Goal: Task Accomplishment & Management: Complete application form

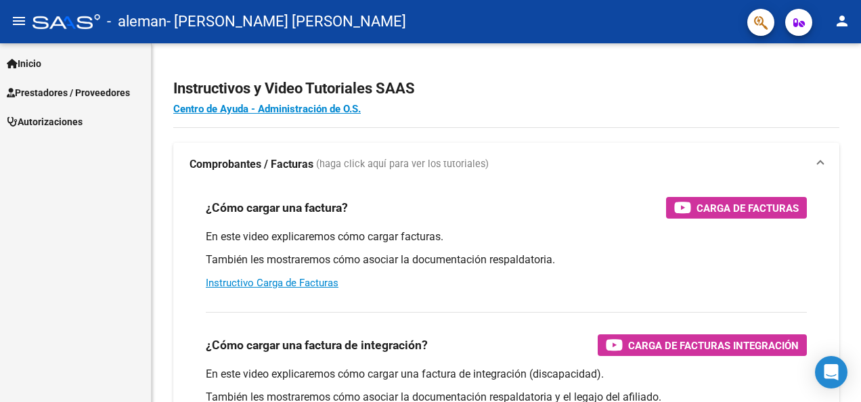
click at [92, 90] on span "Prestadores / Proveedores" at bounding box center [68, 92] width 123 height 15
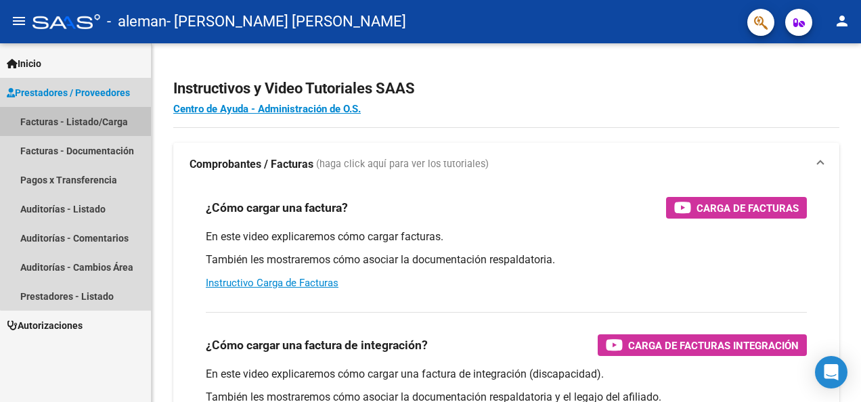
click at [78, 119] on link "Facturas - Listado/Carga" at bounding box center [75, 121] width 151 height 29
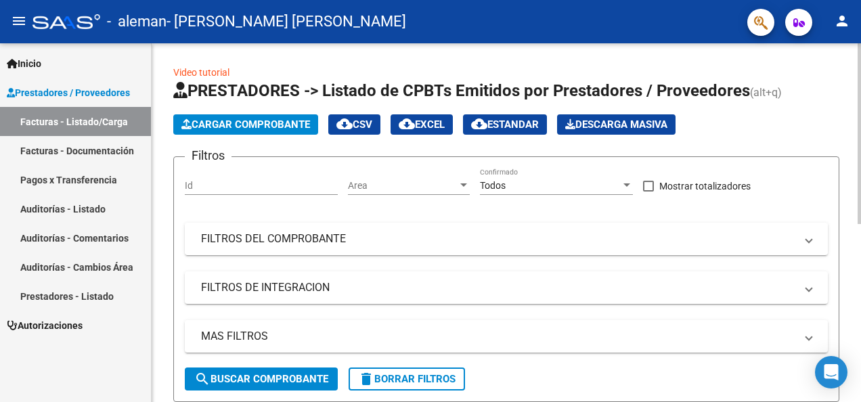
click at [273, 125] on span "Cargar Comprobante" at bounding box center [245, 124] width 129 height 12
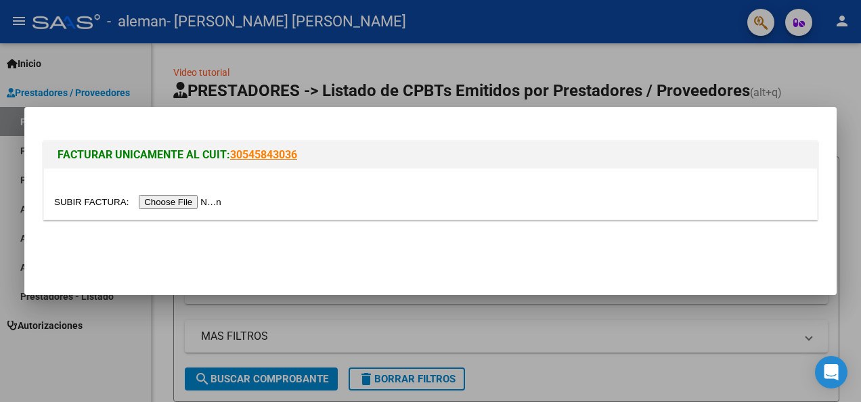
click at [168, 204] on input "file" at bounding box center [139, 202] width 171 height 14
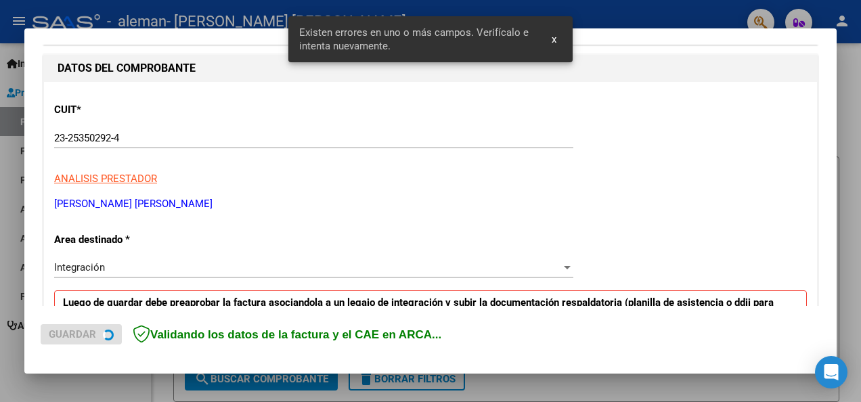
scroll to position [313, 0]
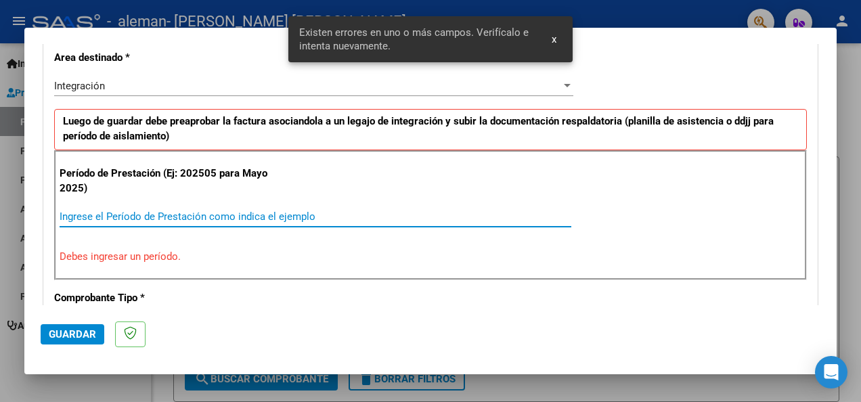
click at [102, 211] on input "Ingrese el Período de Prestación como indica el ejemplo" at bounding box center [316, 217] width 512 height 12
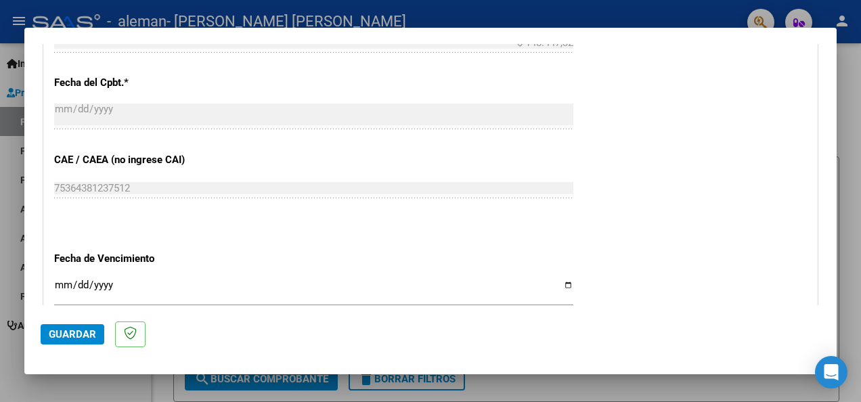
scroll to position [787, 0]
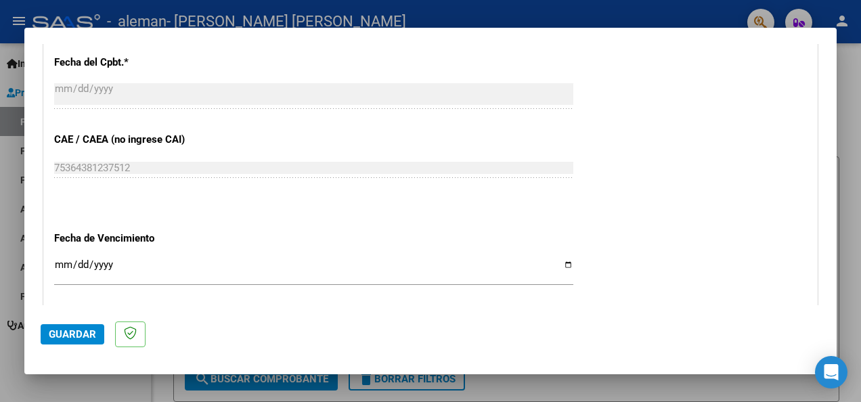
type input "202508"
click at [58, 261] on input "Ingresar la fecha" at bounding box center [313, 270] width 519 height 22
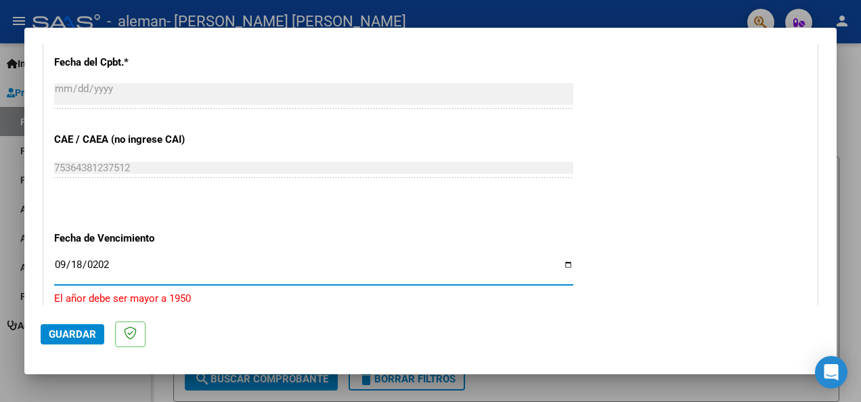
type input "[DATE]"
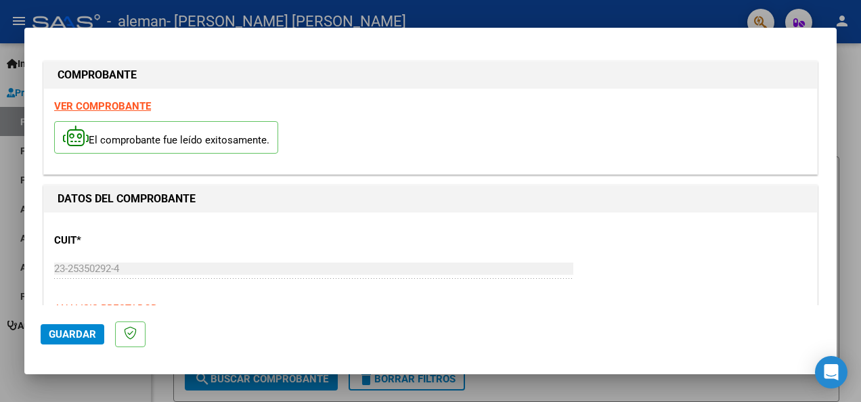
scroll to position [0, 0]
click at [74, 332] on span "Guardar" at bounding box center [72, 334] width 47 height 12
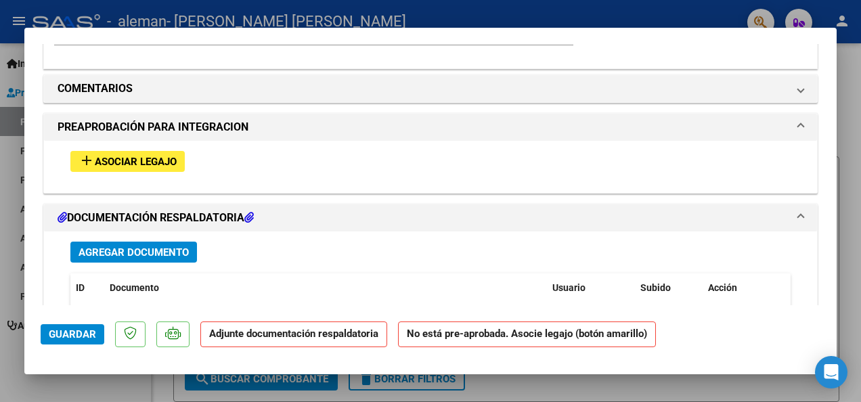
scroll to position [1151, 0]
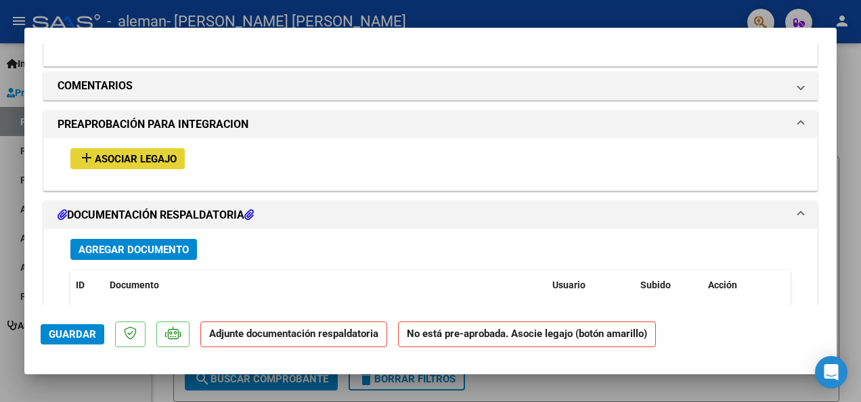
click at [91, 152] on mat-icon "add" at bounding box center [87, 158] width 16 height 16
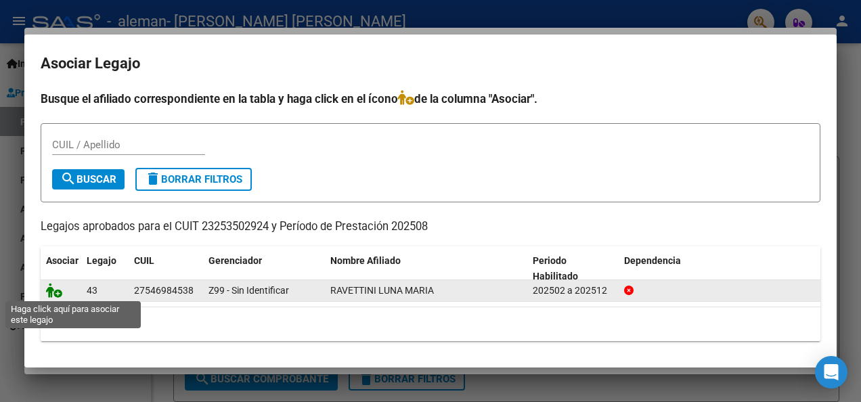
click at [54, 292] on icon at bounding box center [54, 290] width 16 height 15
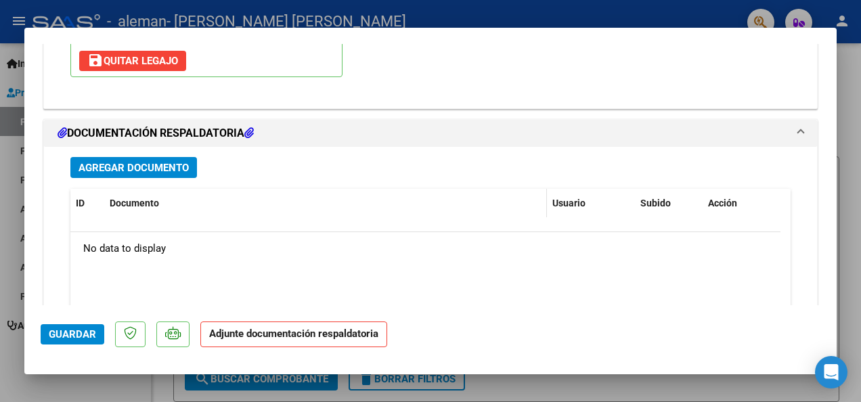
scroll to position [1457, 0]
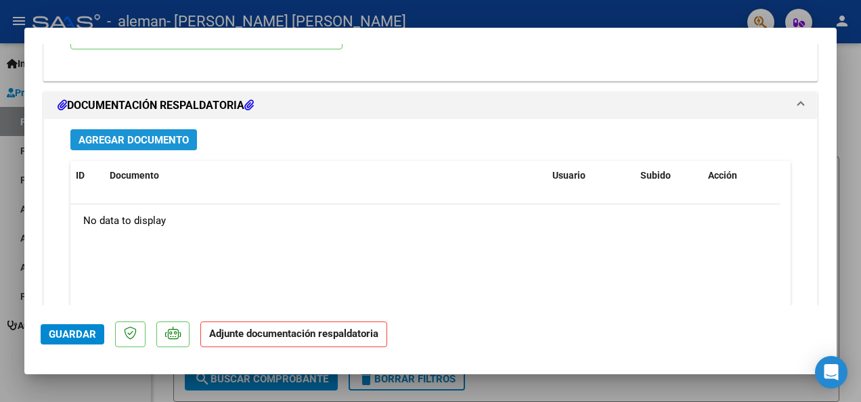
click at [169, 137] on span "Agregar Documento" at bounding box center [134, 140] width 110 height 12
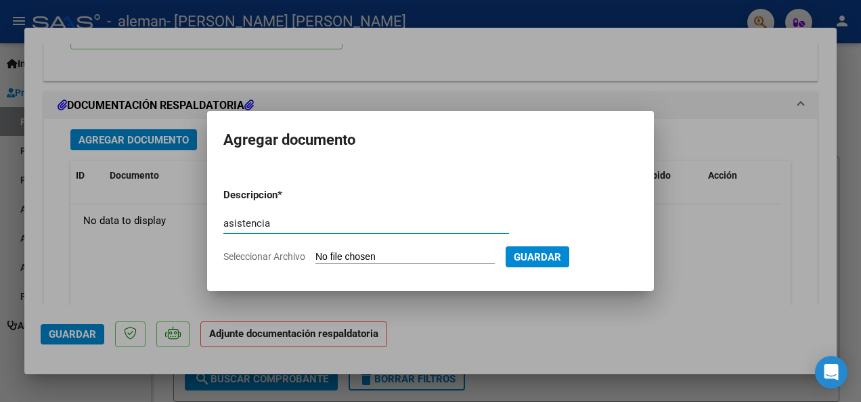
type input "asistencia"
click at [424, 252] on input "Seleccionar Archivo" at bounding box center [405, 257] width 179 height 13
type input "C:\fakepath\asistencia Marchelletta.pdf"
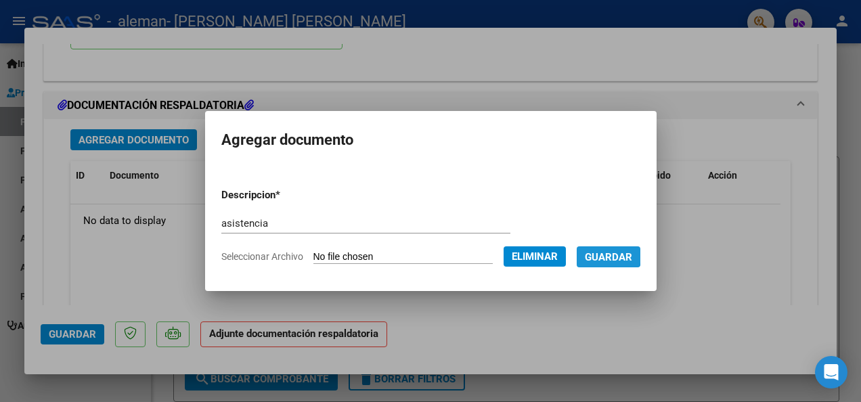
click at [623, 253] on span "Guardar" at bounding box center [608, 257] width 47 height 12
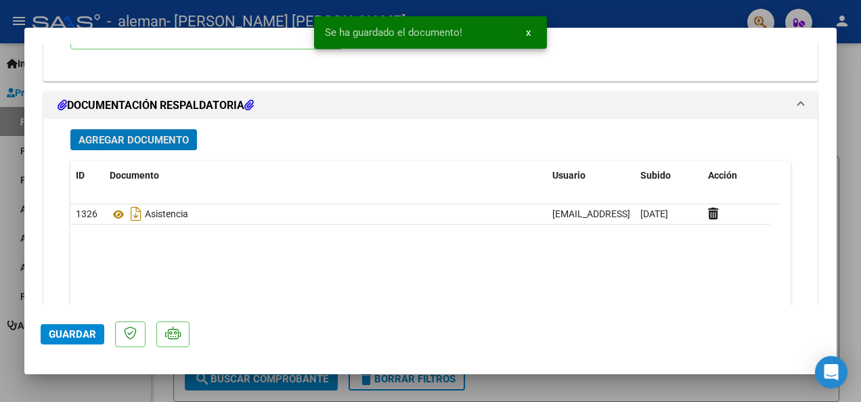
click at [139, 142] on span "Agregar Documento" at bounding box center [134, 140] width 110 height 12
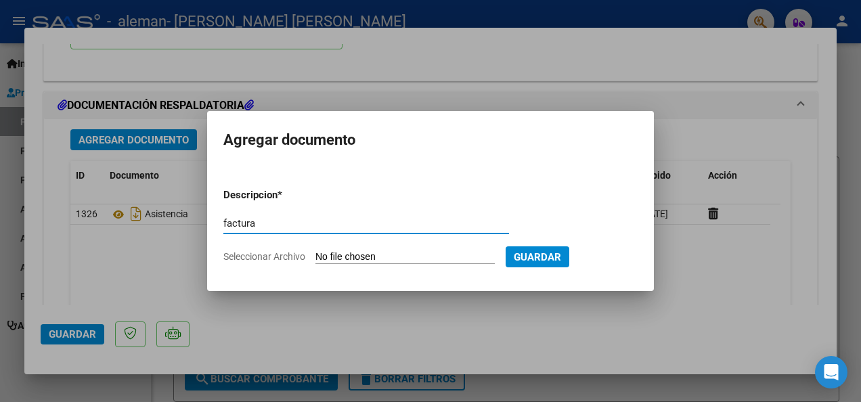
type input "factura"
click at [360, 257] on input "Seleccionar Archivo" at bounding box center [405, 257] width 179 height 13
type input "C:\fakepath\23253502924_001_00004_00000625 Marchelletta.pdf"
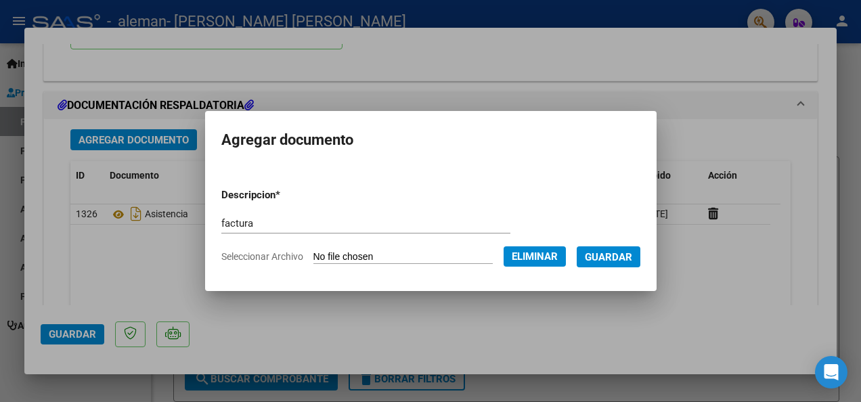
click at [630, 253] on span "Guardar" at bounding box center [608, 257] width 47 height 12
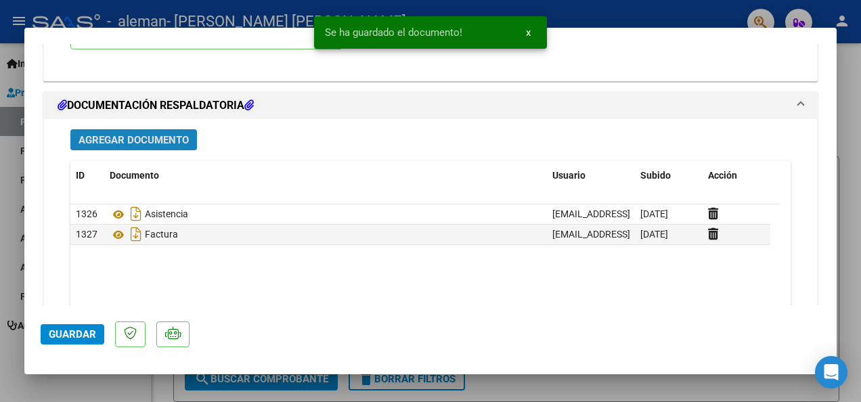
click at [110, 137] on span "Agregar Documento" at bounding box center [134, 140] width 110 height 12
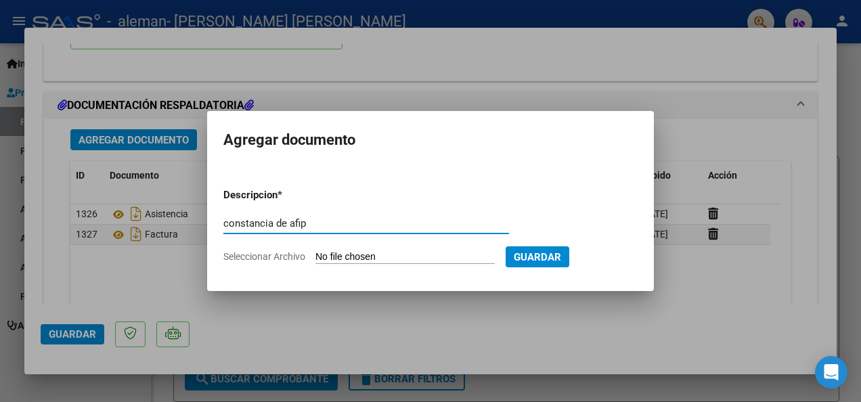
type input "constancia de afip"
click at [341, 252] on input "Seleccionar Archivo" at bounding box center [405, 257] width 179 height 13
type input "C:\fakepath\AFIP - Administración Federal de Ingresos Públicos.pdf"
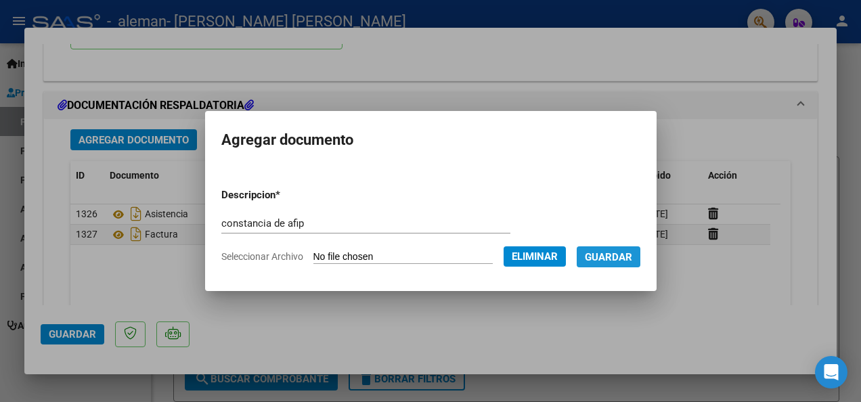
click at [632, 253] on span "Guardar" at bounding box center [608, 257] width 47 height 12
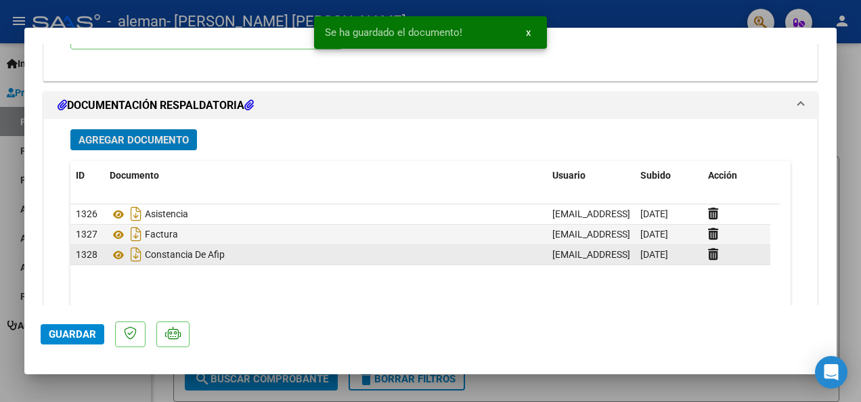
scroll to position [1525, 0]
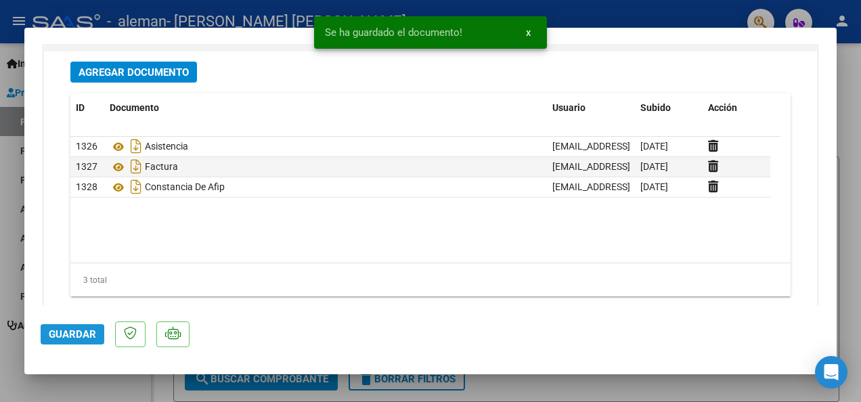
click at [58, 336] on span "Guardar" at bounding box center [72, 334] width 47 height 12
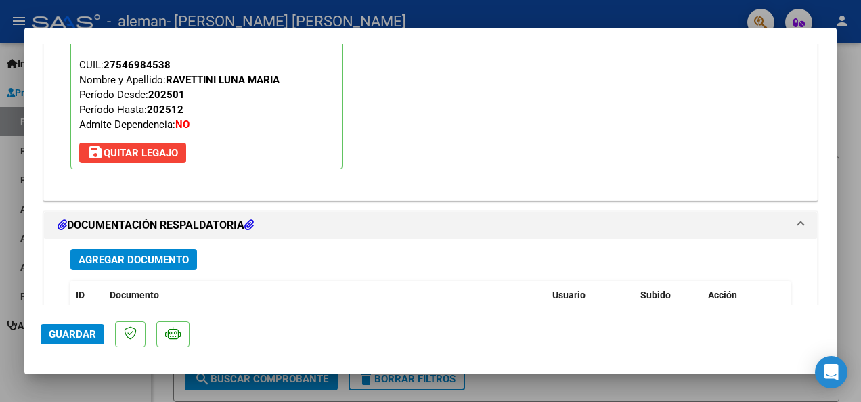
scroll to position [1554, 0]
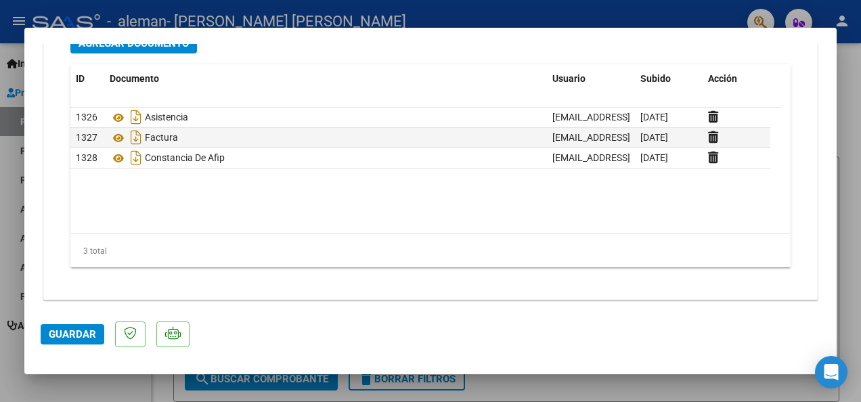
click at [87, 330] on span "Guardar" at bounding box center [72, 334] width 47 height 12
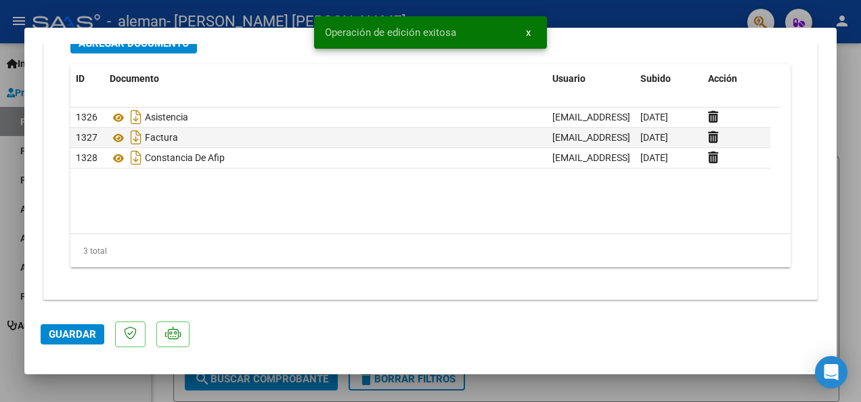
click at [849, 99] on div at bounding box center [430, 201] width 861 height 402
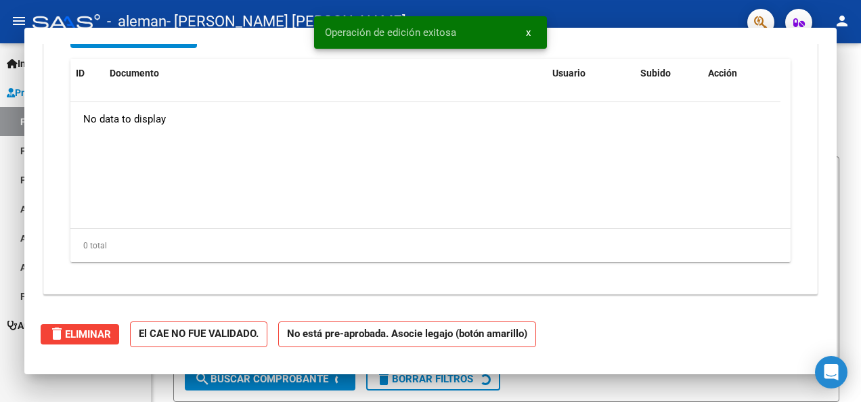
scroll to position [0, 0]
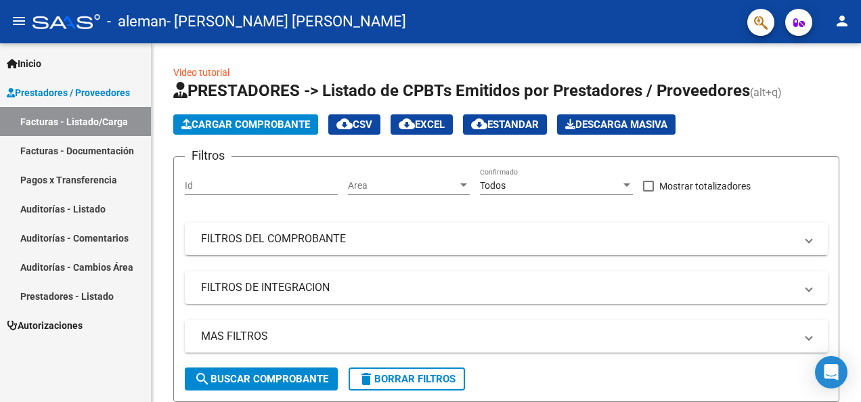
click at [66, 180] on link "Pagos x Transferencia" at bounding box center [75, 179] width 151 height 29
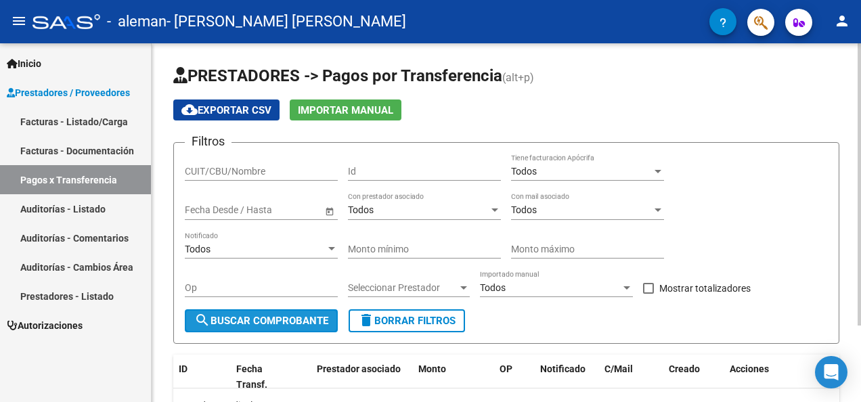
click at [300, 317] on span "search Buscar Comprobante" at bounding box center [261, 321] width 134 height 12
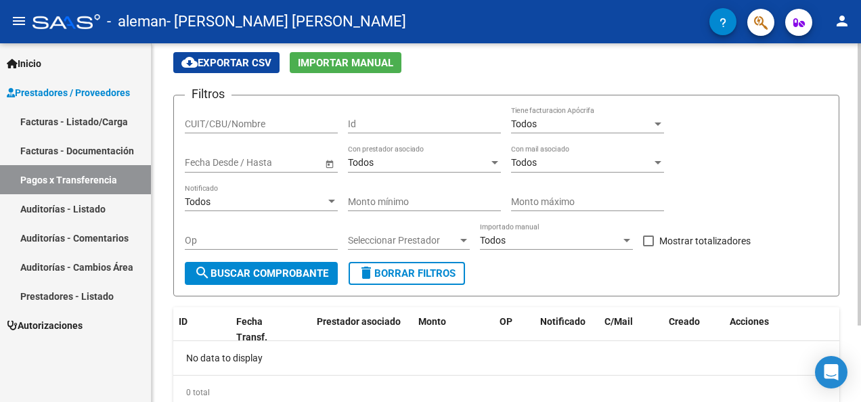
scroll to position [97, 0]
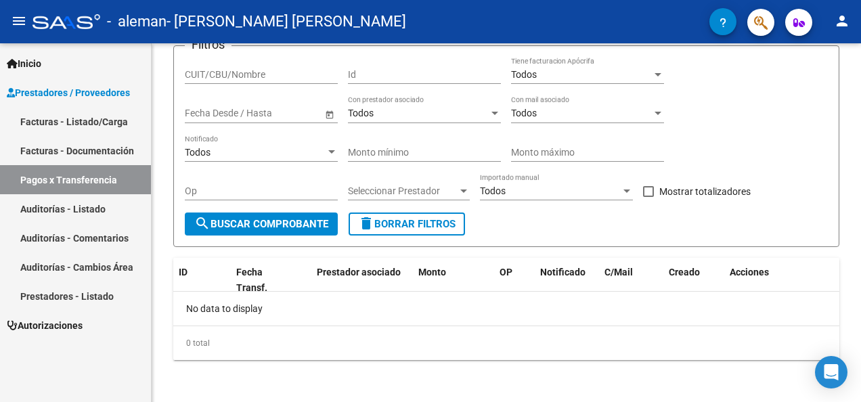
click at [72, 147] on link "Facturas - Documentación" at bounding box center [75, 150] width 151 height 29
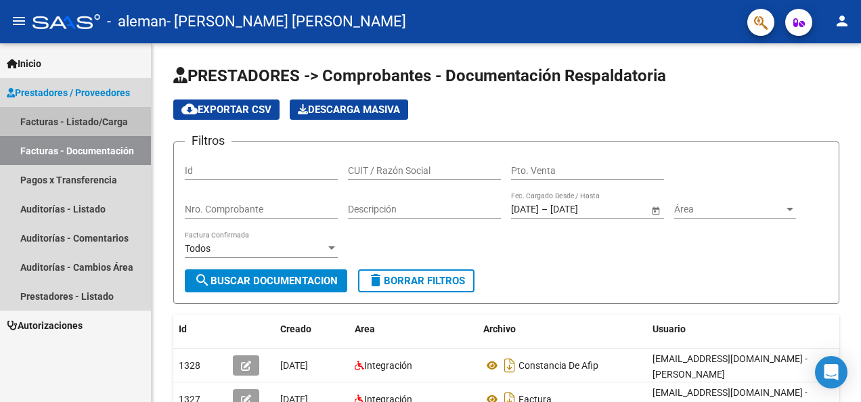
click at [74, 119] on link "Facturas - Listado/Carga" at bounding box center [75, 121] width 151 height 29
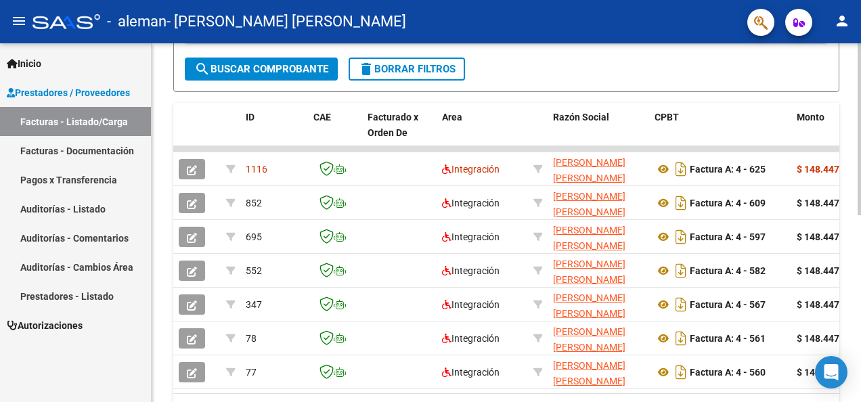
scroll to position [339, 0]
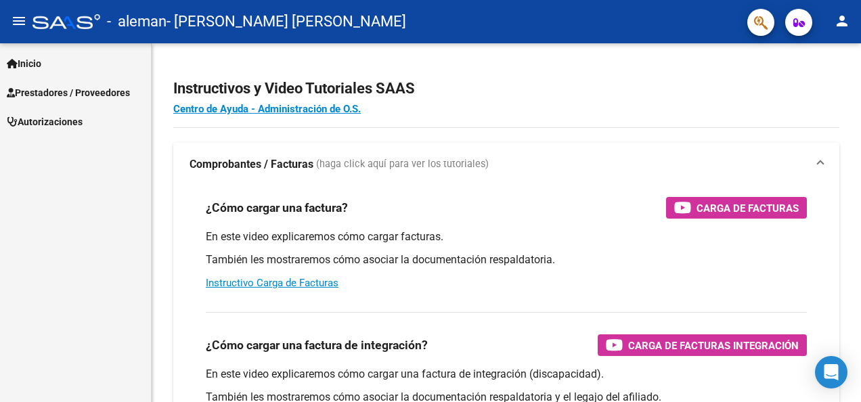
click at [53, 92] on span "Prestadores / Proveedores" at bounding box center [68, 92] width 123 height 15
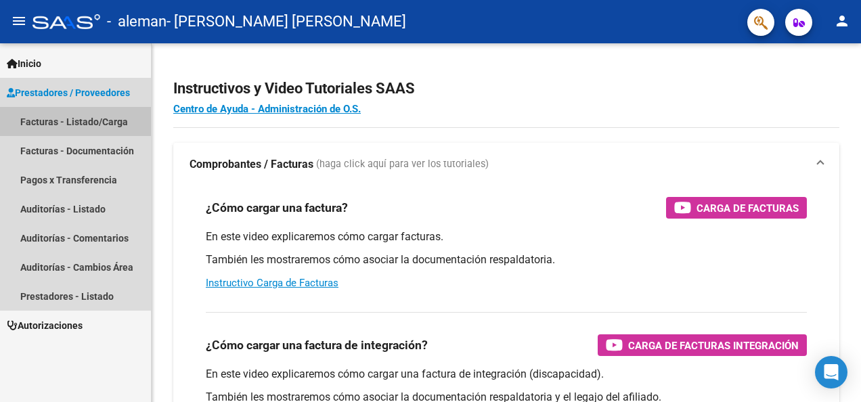
click at [43, 133] on link "Facturas - Listado/Carga" at bounding box center [75, 121] width 151 height 29
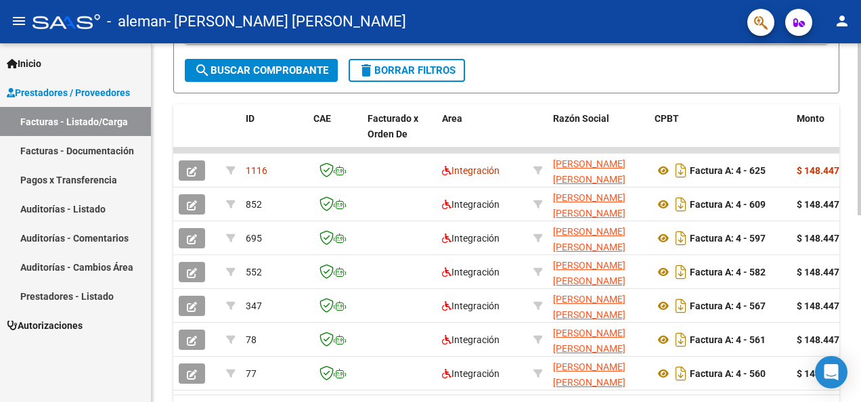
scroll to position [339, 0]
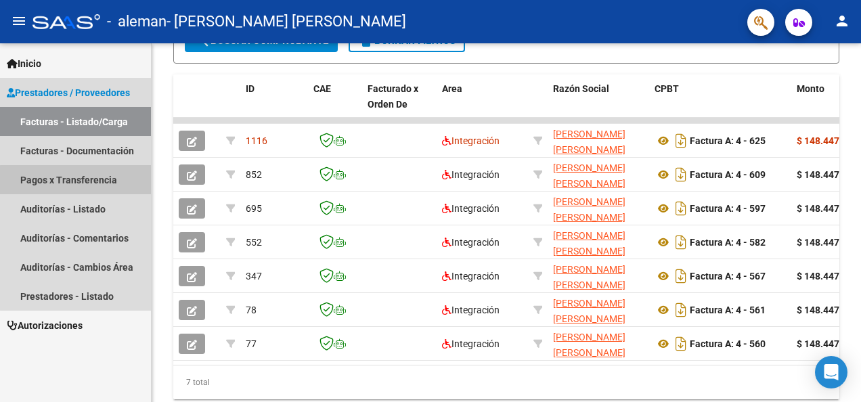
click at [84, 187] on link "Pagos x Transferencia" at bounding box center [75, 179] width 151 height 29
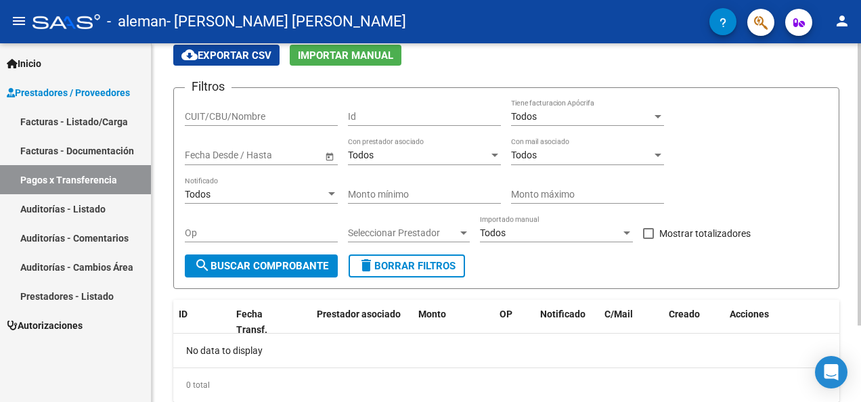
scroll to position [97, 0]
